Goal: Find specific page/section: Find specific page/section

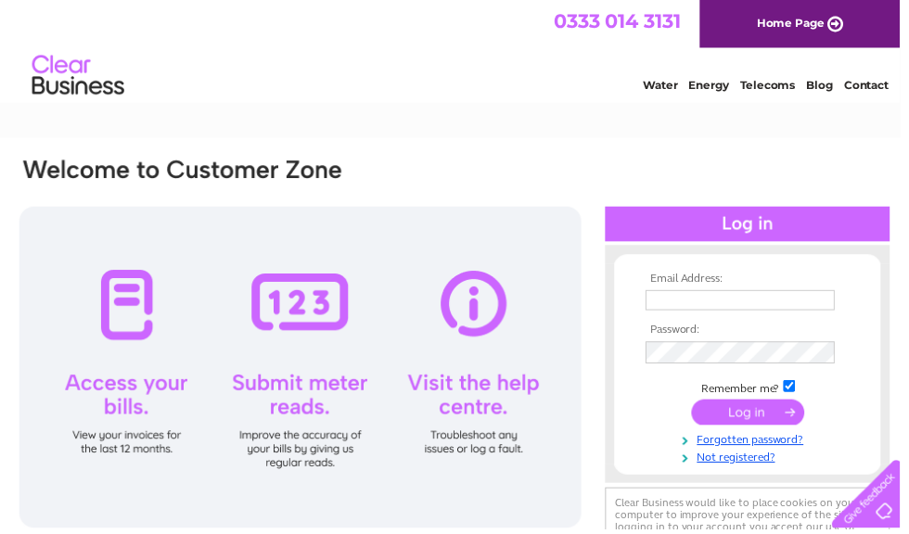
click at [721, 310] on input "text" at bounding box center [747, 303] width 191 height 20
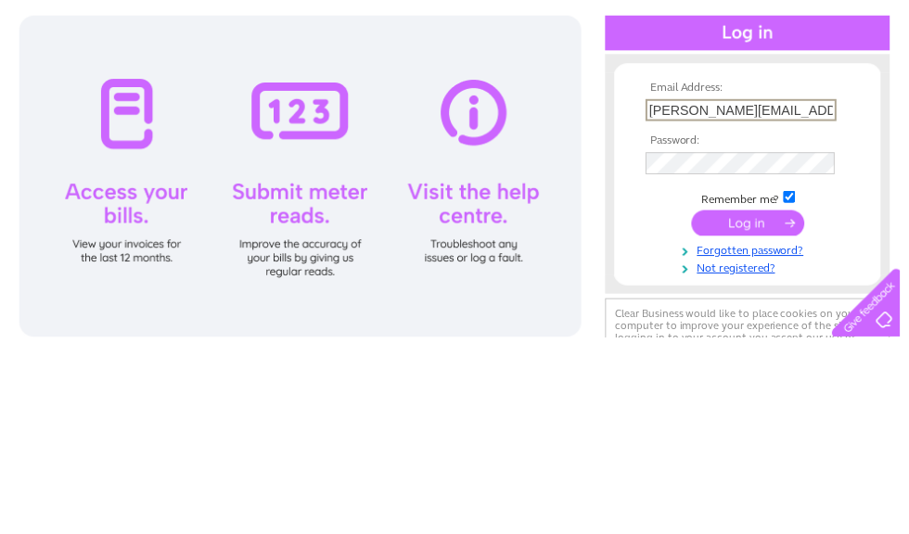
type input "jenniferdenham@nhs.net"
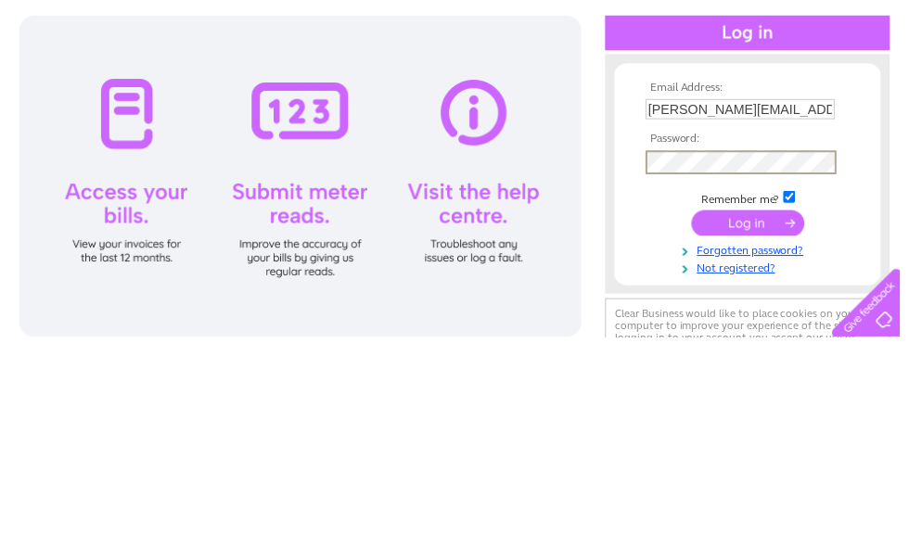
click at [803, 386] on input "checkbox" at bounding box center [797, 392] width 12 height 12
checkbox input "false"
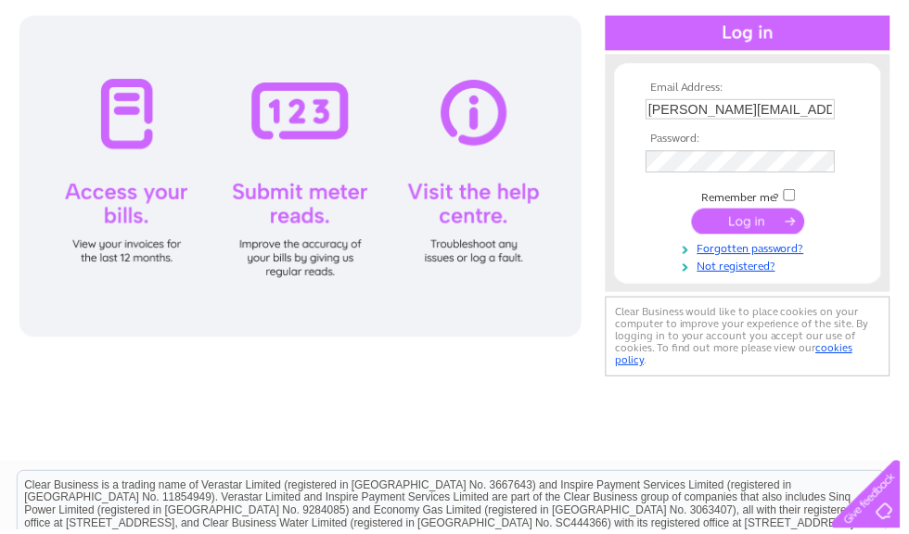
click at [777, 227] on input "submit" at bounding box center [756, 224] width 114 height 26
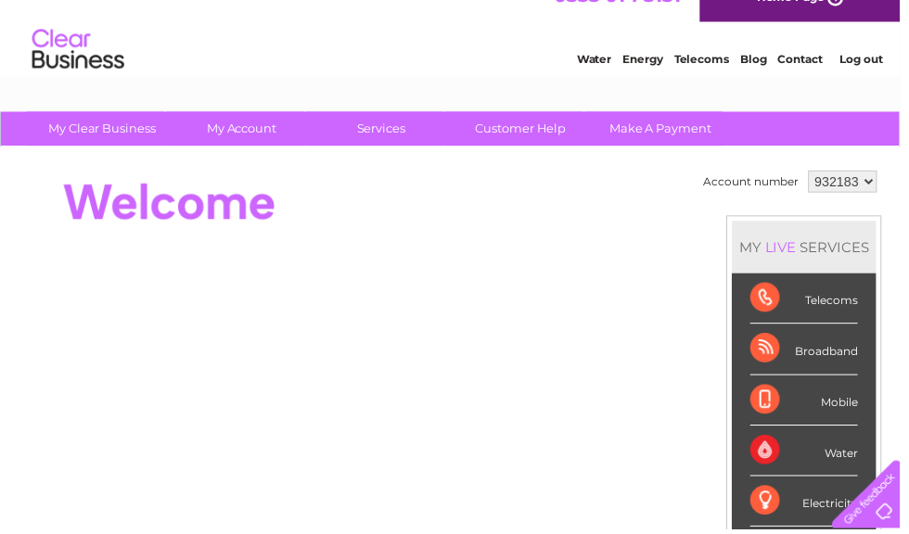
scroll to position [27, 0]
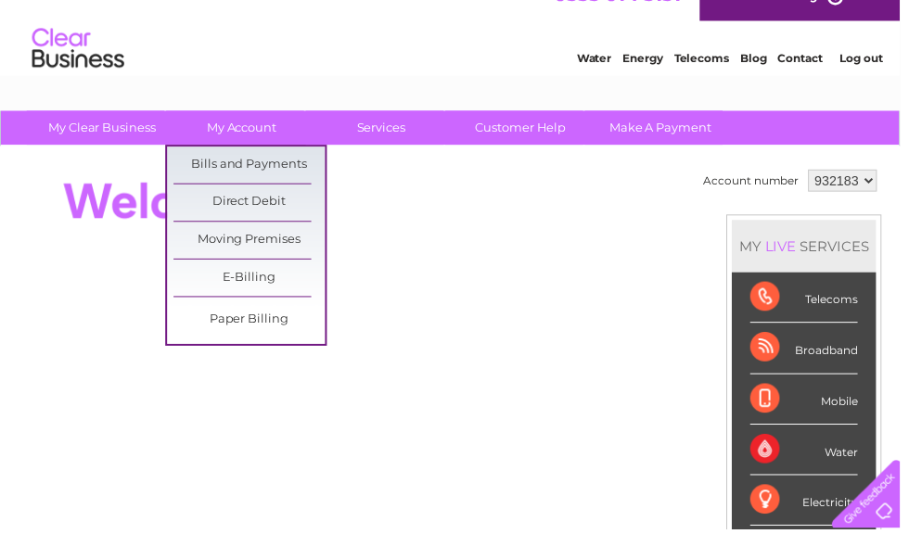
click at [192, 162] on link "Bills and Payments" at bounding box center [251, 166] width 153 height 37
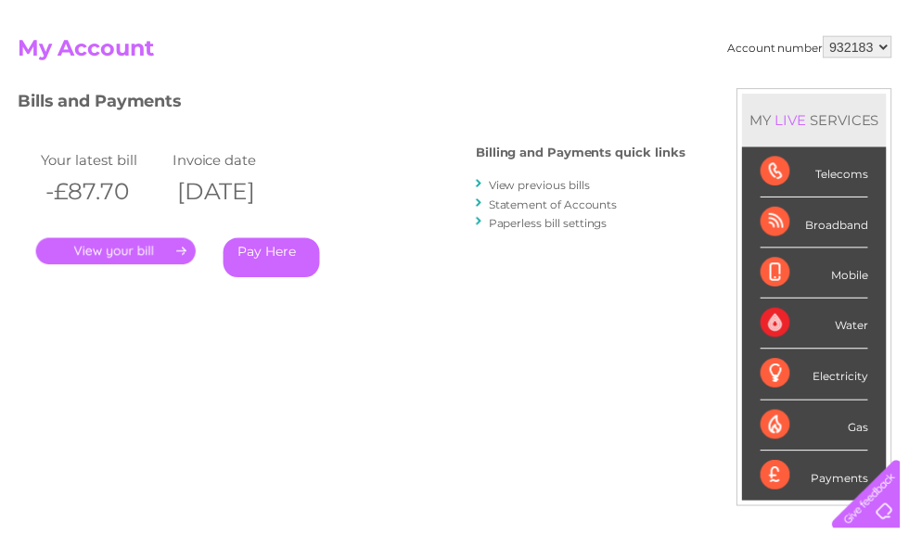
scroll to position [176, 0]
click at [575, 186] on link "View previous bills" at bounding box center [545, 187] width 102 height 14
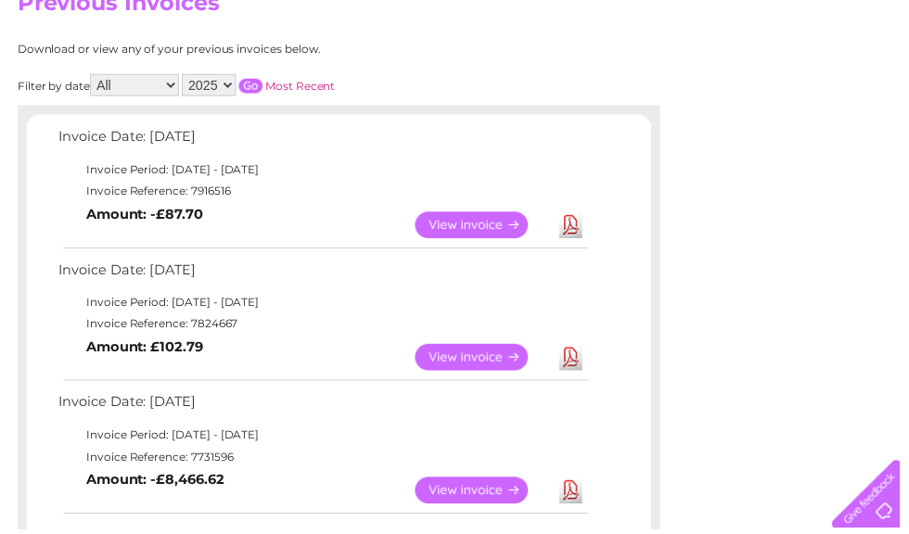
scroll to position [223, 0]
click at [228, 84] on select "2025 2024 2023 2022" at bounding box center [211, 85] width 55 height 22
click at [265, 86] on input "button" at bounding box center [253, 86] width 24 height 15
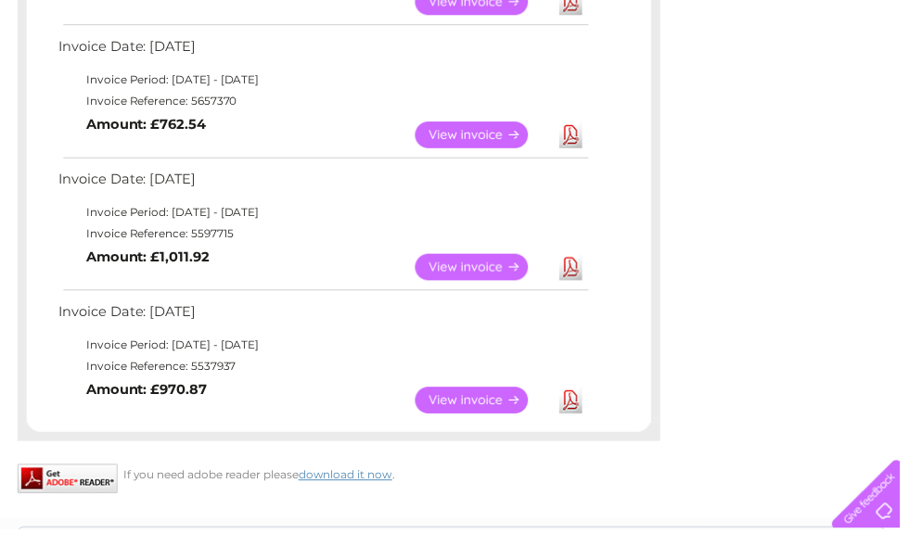
scroll to position [1520, 0]
click at [483, 391] on link "View" at bounding box center [487, 404] width 136 height 27
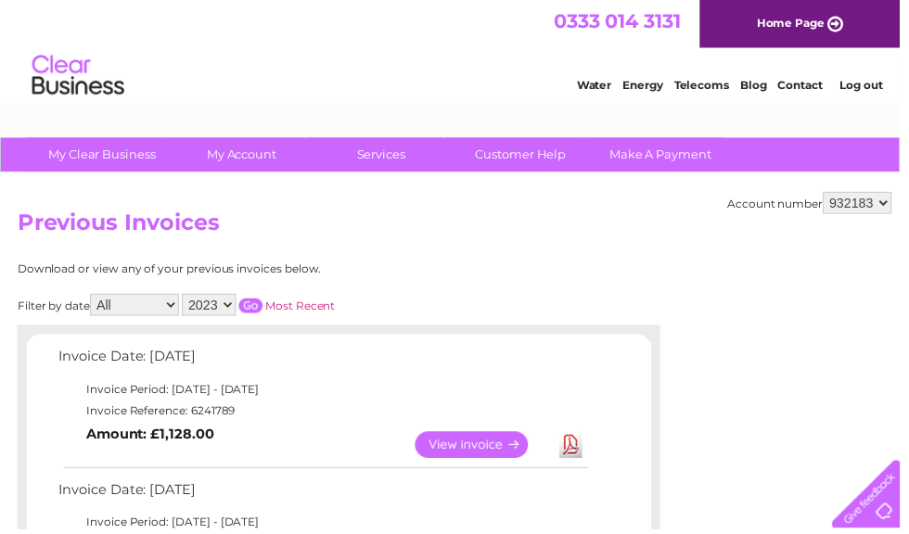
click at [225, 297] on select "2025 2024 2023 2022" at bounding box center [211, 308] width 55 height 22
select select "2022"
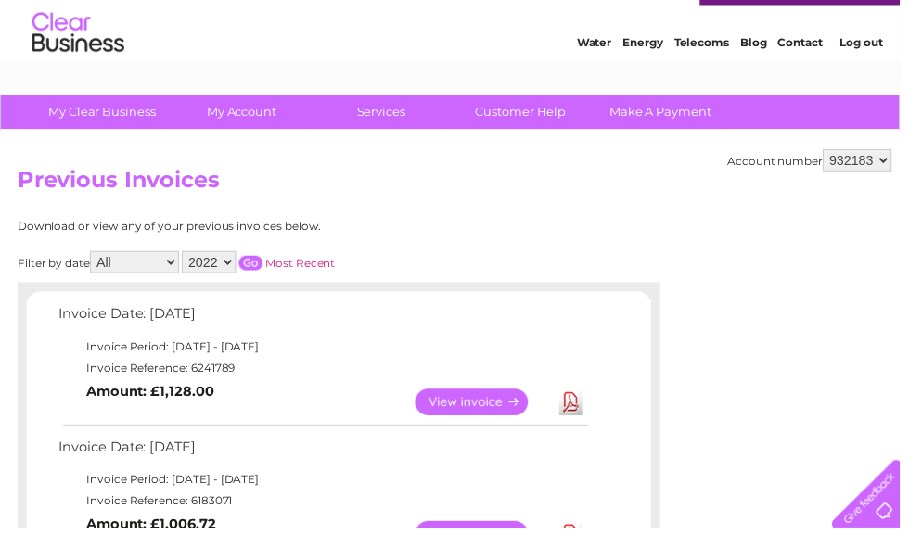
click at [265, 267] on input "button" at bounding box center [253, 266] width 24 height 15
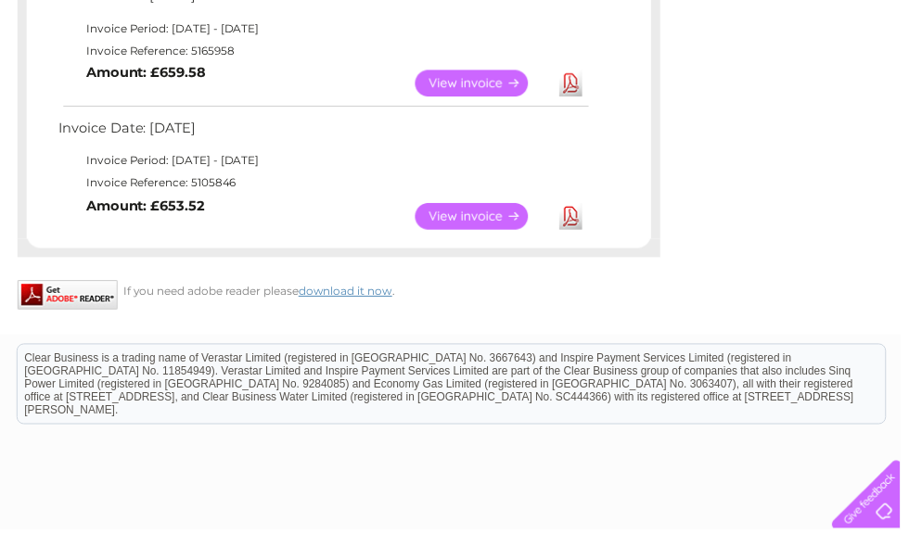
scroll to position [900, 0]
click at [498, 214] on link "View" at bounding box center [487, 219] width 136 height 27
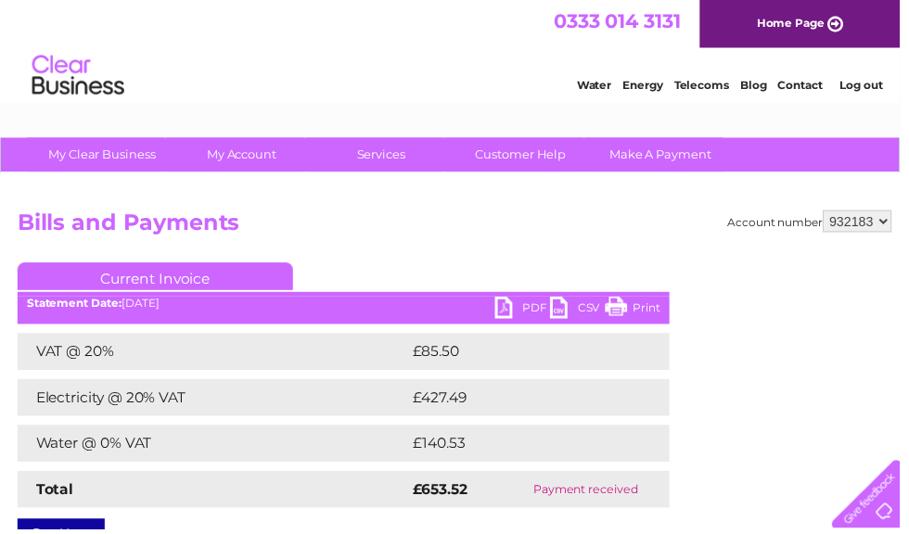
click at [875, 92] on link "Log out" at bounding box center [870, 86] width 44 height 14
